Goal: Task Accomplishment & Management: Use online tool/utility

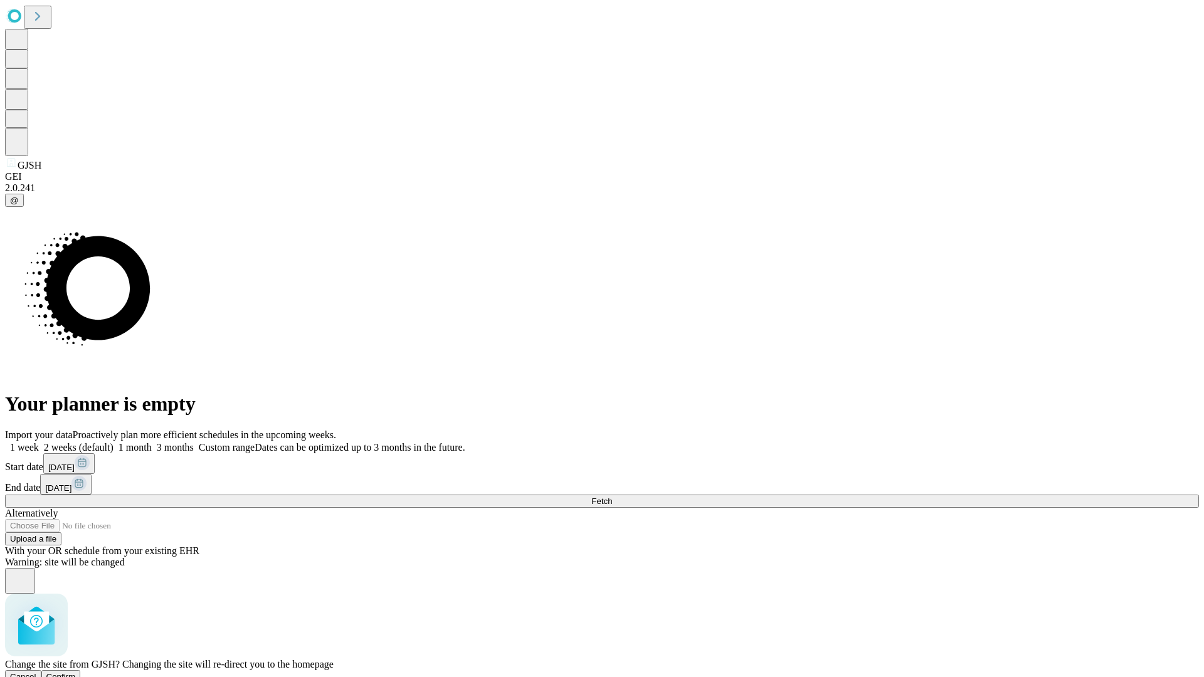
click at [76, 672] on span "Confirm" at bounding box center [60, 676] width 29 height 9
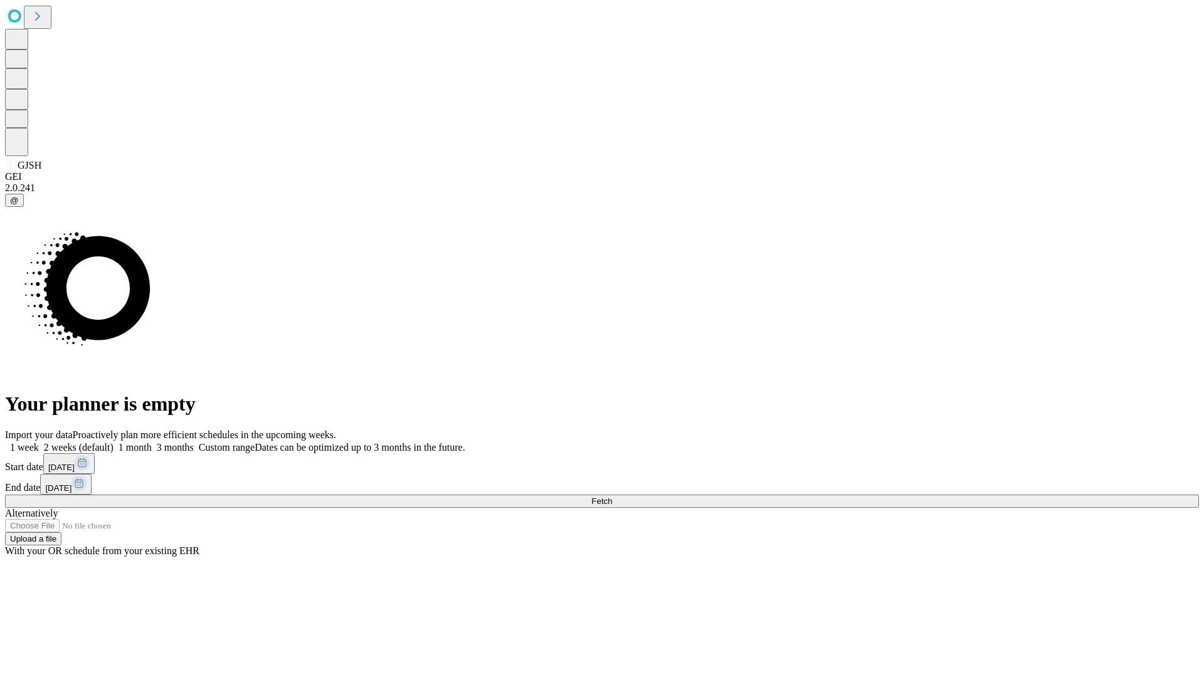
click at [39, 442] on label "1 week" at bounding box center [22, 447] width 34 height 11
click at [612, 497] on span "Fetch" at bounding box center [602, 501] width 21 height 9
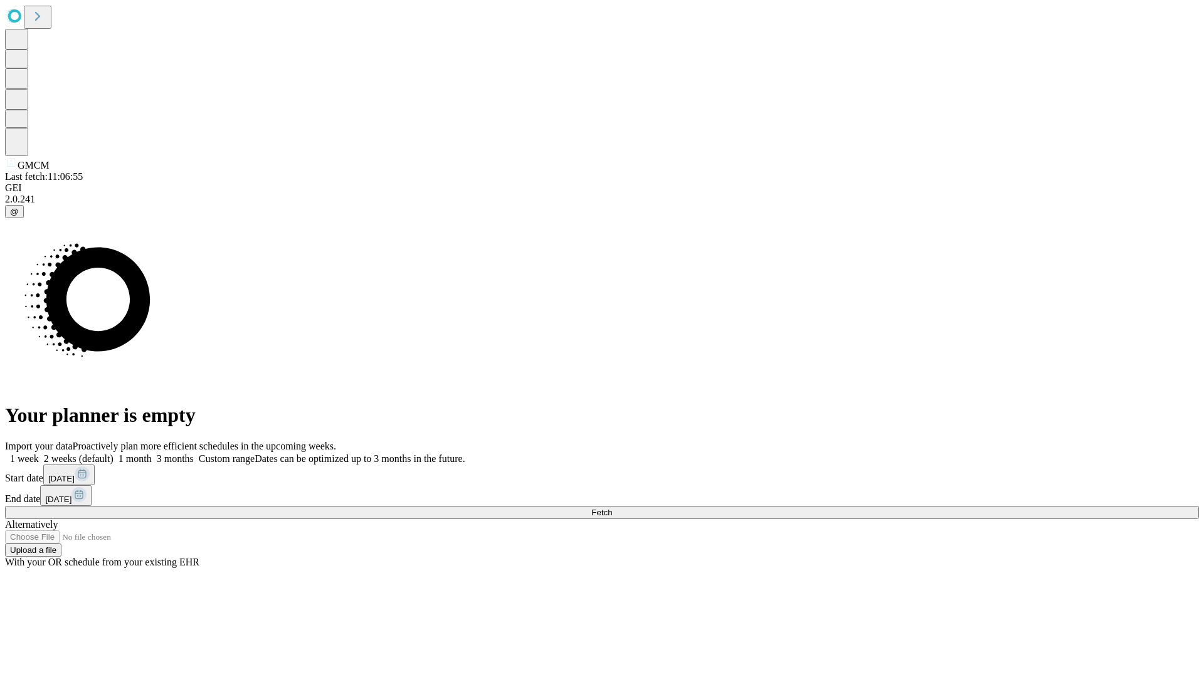
click at [39, 454] on label "1 week" at bounding box center [22, 459] width 34 height 11
click at [612, 508] on span "Fetch" at bounding box center [602, 512] width 21 height 9
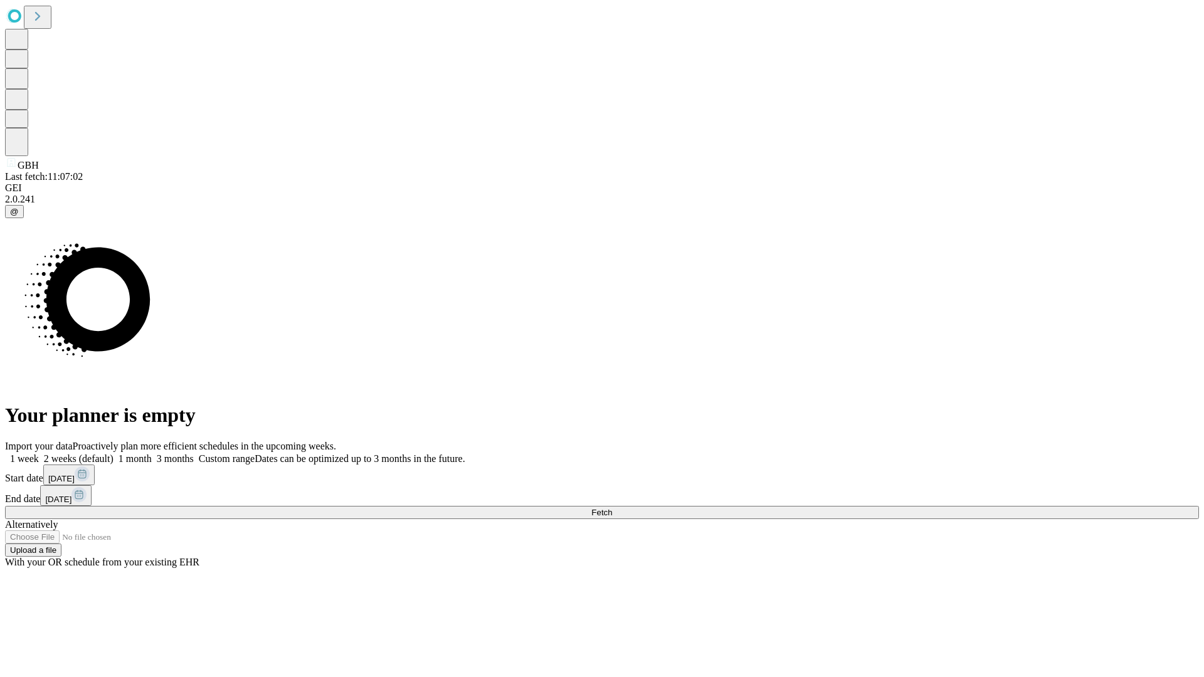
click at [39, 454] on label "1 week" at bounding box center [22, 459] width 34 height 11
click at [612, 508] on span "Fetch" at bounding box center [602, 512] width 21 height 9
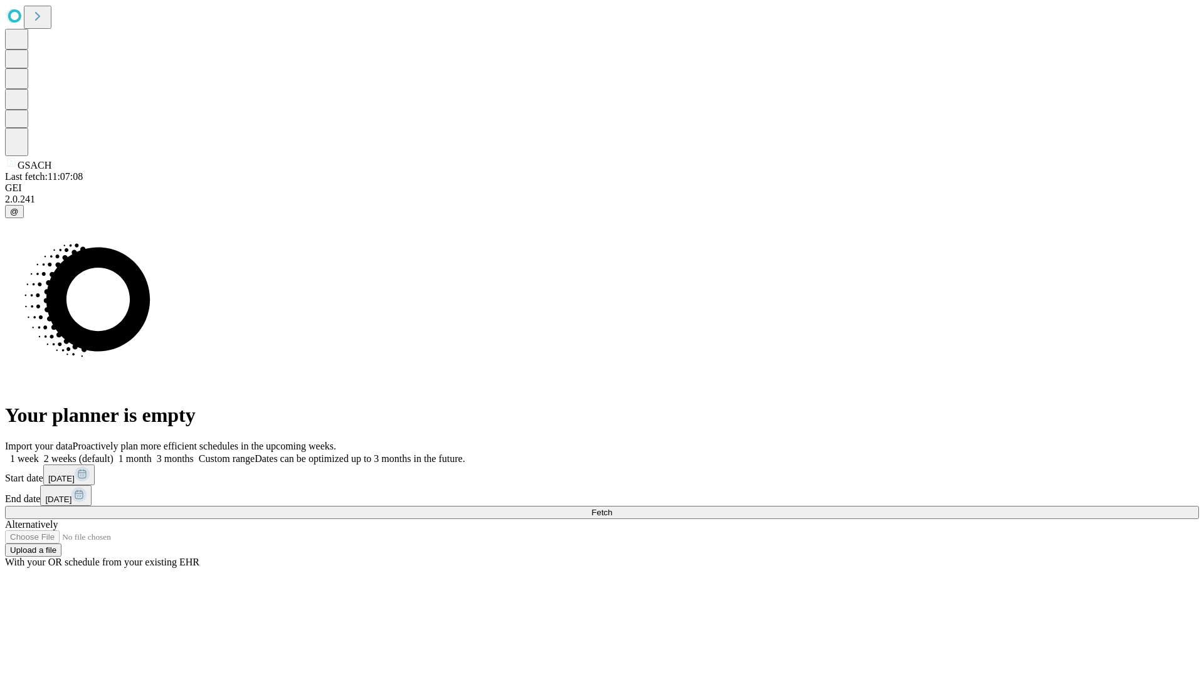
click at [39, 454] on label "1 week" at bounding box center [22, 459] width 34 height 11
click at [612, 508] on span "Fetch" at bounding box center [602, 512] width 21 height 9
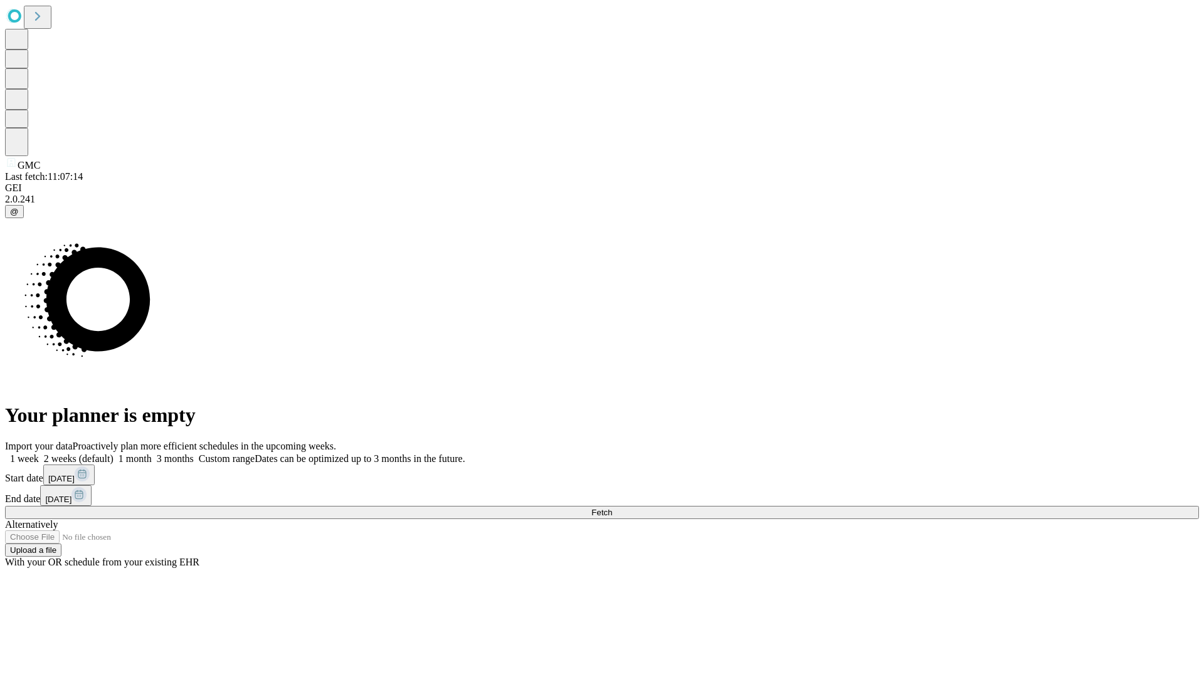
click at [39, 454] on label "1 week" at bounding box center [22, 459] width 34 height 11
click at [612, 508] on span "Fetch" at bounding box center [602, 512] width 21 height 9
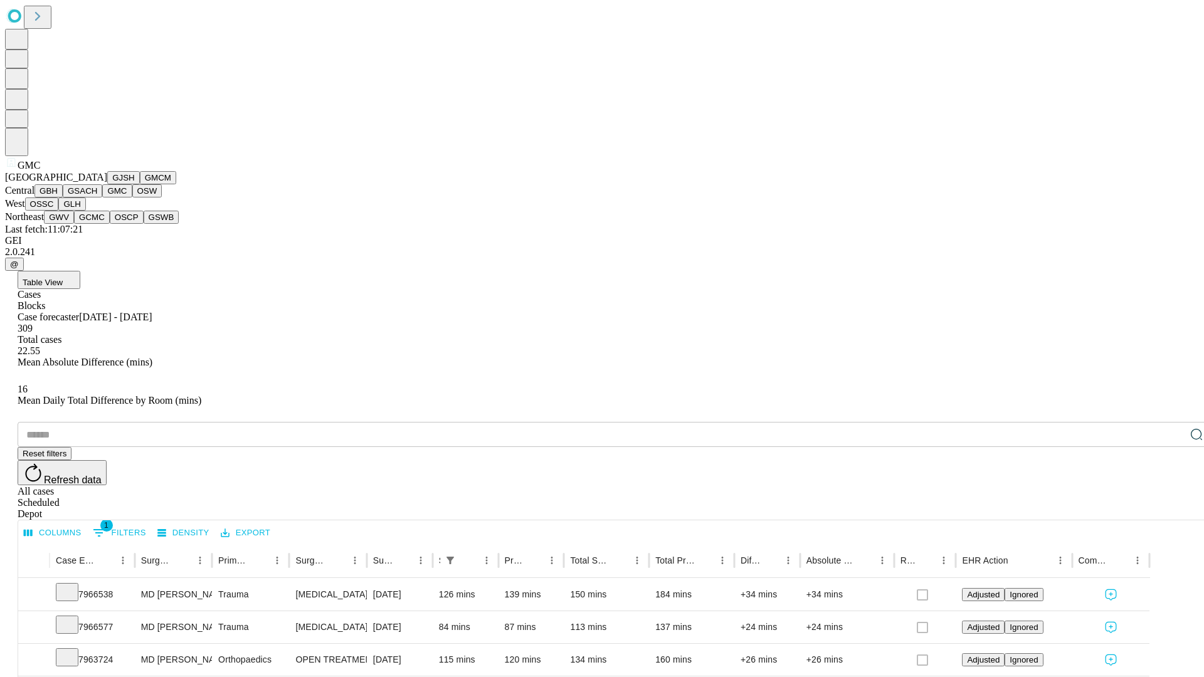
click at [132, 198] on button "OSW" at bounding box center [147, 190] width 30 height 13
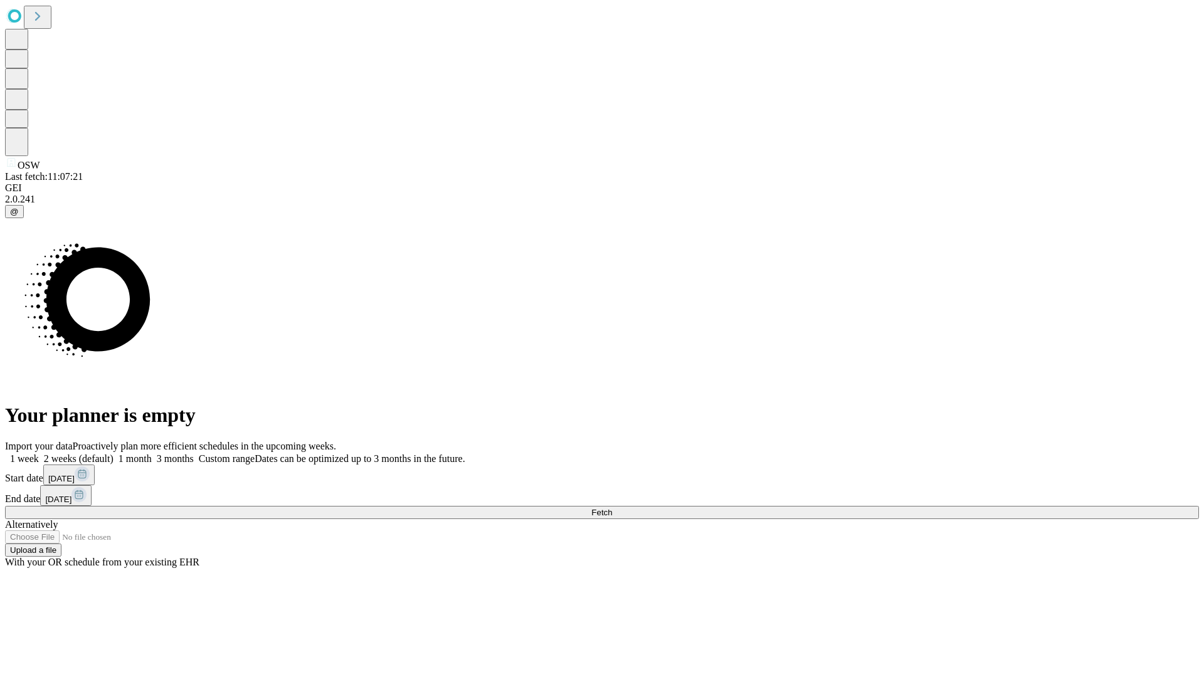
click at [39, 454] on label "1 week" at bounding box center [22, 459] width 34 height 11
click at [612, 508] on span "Fetch" at bounding box center [602, 512] width 21 height 9
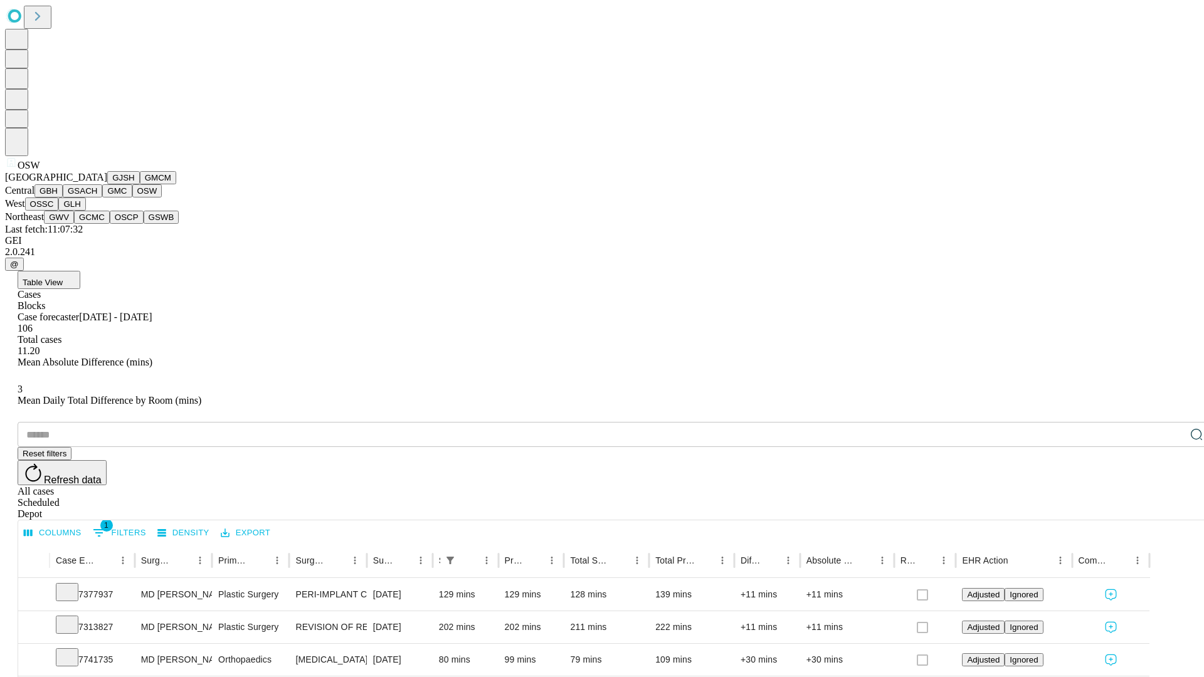
click at [59, 211] on button "OSSC" at bounding box center [42, 204] width 34 height 13
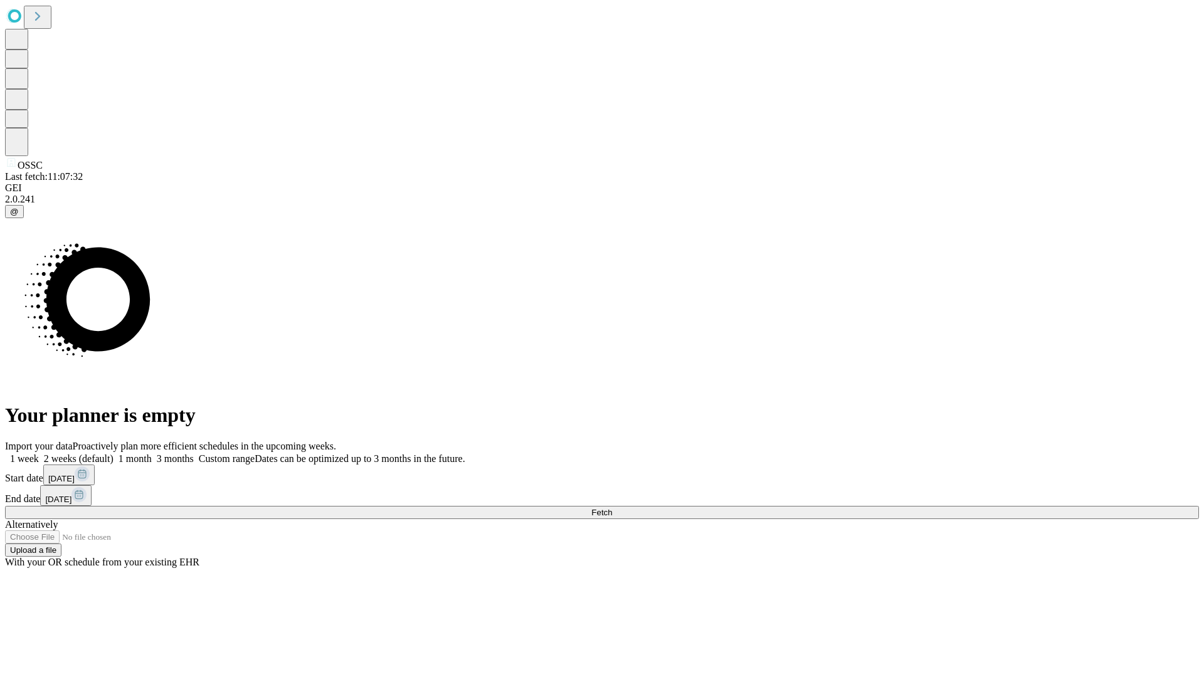
click at [39, 454] on label "1 week" at bounding box center [22, 459] width 34 height 11
click at [612, 508] on span "Fetch" at bounding box center [602, 512] width 21 height 9
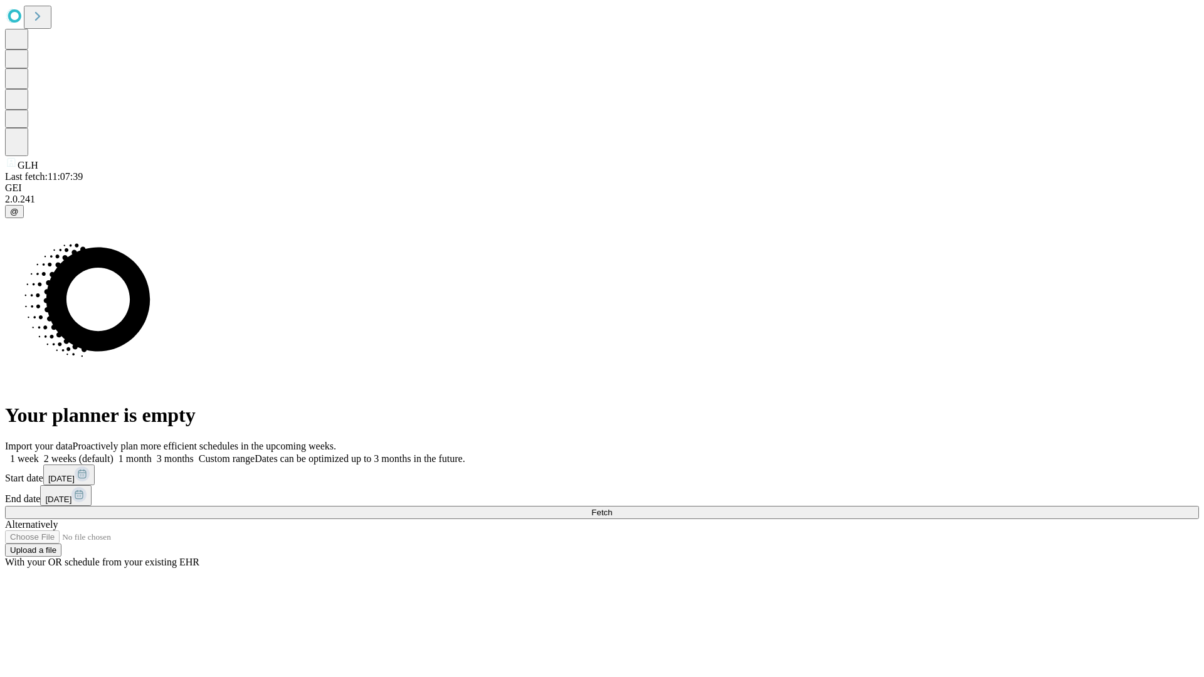
click at [39, 454] on label "1 week" at bounding box center [22, 459] width 34 height 11
click at [612, 508] on span "Fetch" at bounding box center [602, 512] width 21 height 9
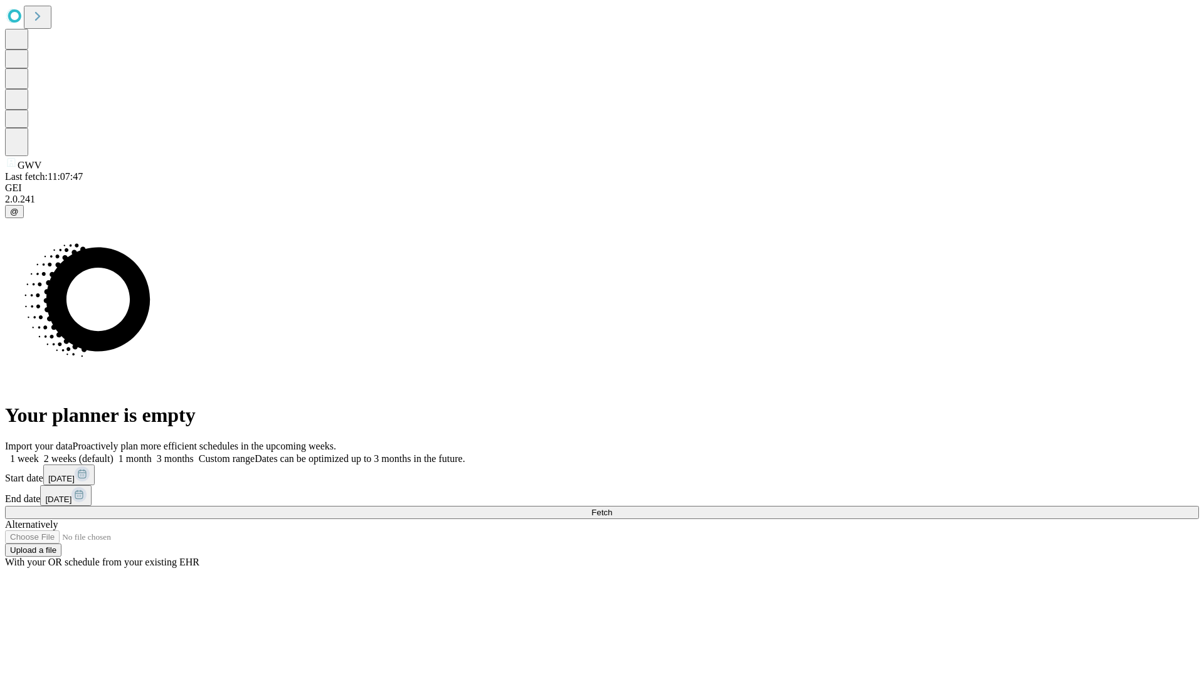
click at [39, 454] on label "1 week" at bounding box center [22, 459] width 34 height 11
click at [612, 508] on span "Fetch" at bounding box center [602, 512] width 21 height 9
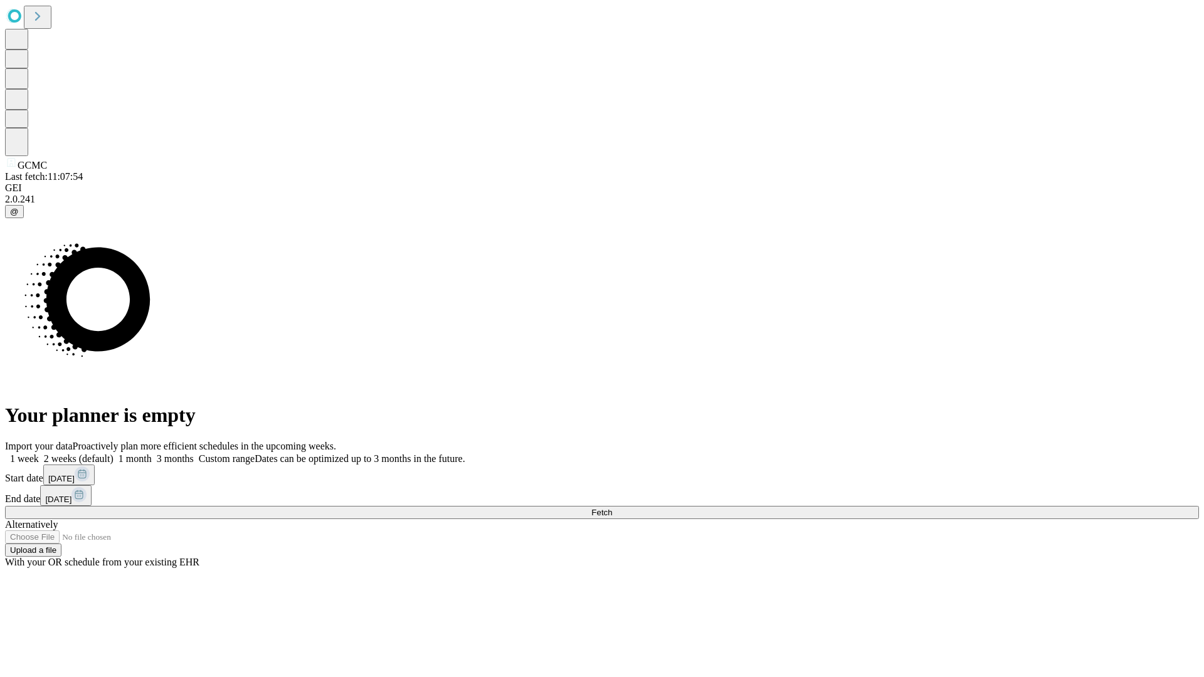
click at [39, 454] on label "1 week" at bounding box center [22, 459] width 34 height 11
click at [612, 508] on span "Fetch" at bounding box center [602, 512] width 21 height 9
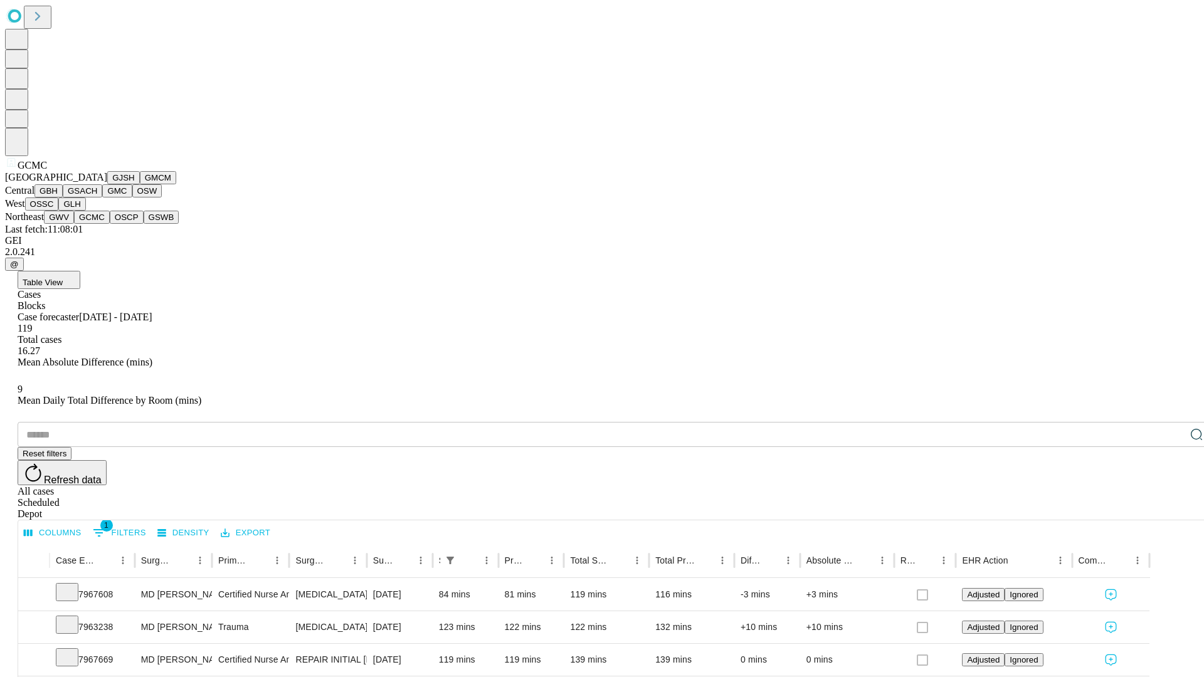
click at [110, 224] on button "OSCP" at bounding box center [127, 217] width 34 height 13
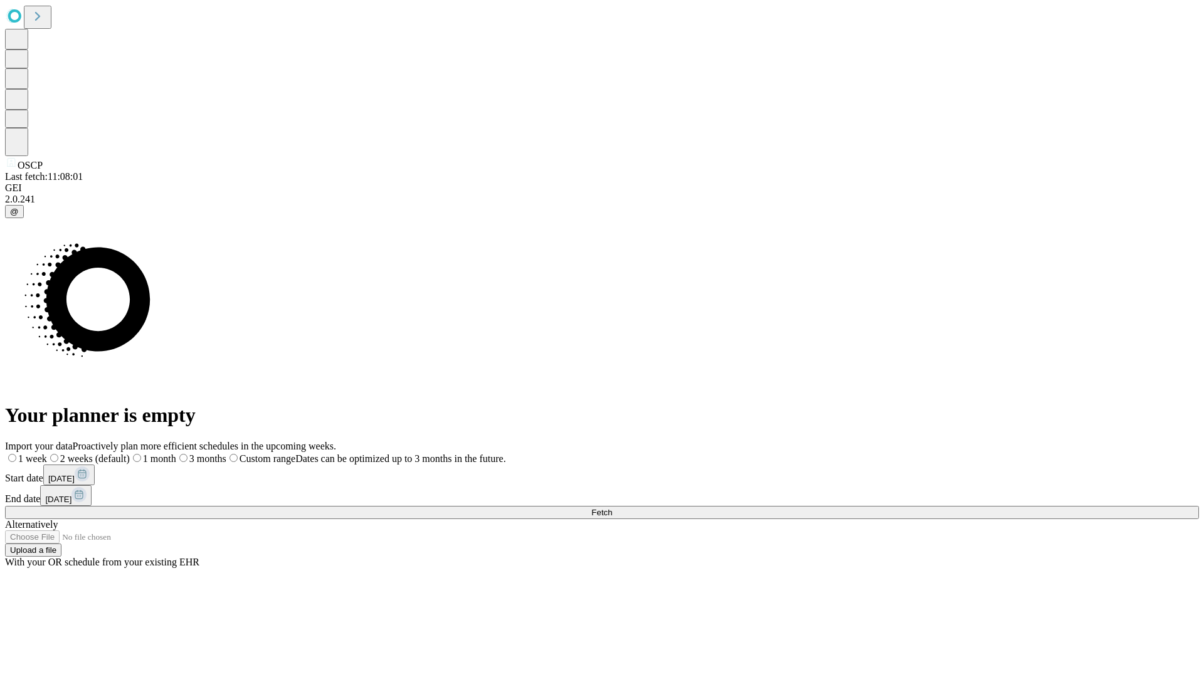
click at [47, 454] on label "1 week" at bounding box center [26, 459] width 42 height 11
click at [612, 508] on span "Fetch" at bounding box center [602, 512] width 21 height 9
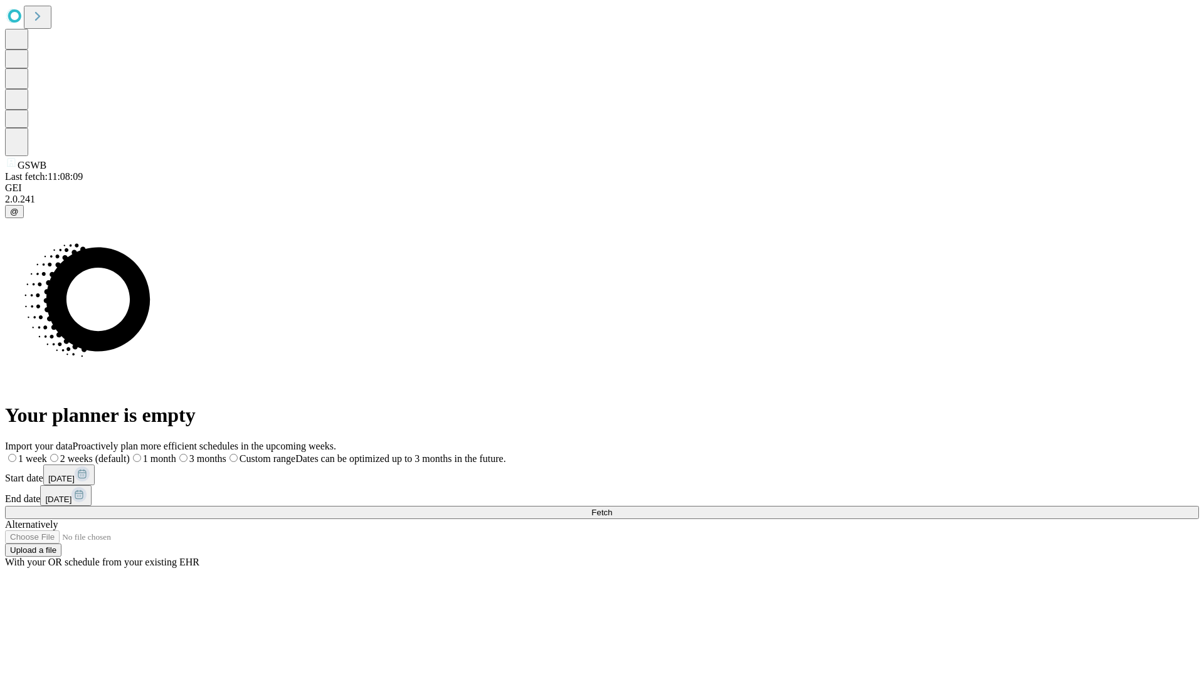
click at [47, 454] on label "1 week" at bounding box center [26, 459] width 42 height 11
click at [612, 508] on span "Fetch" at bounding box center [602, 512] width 21 height 9
